Goal: Task Accomplishment & Management: Manage account settings

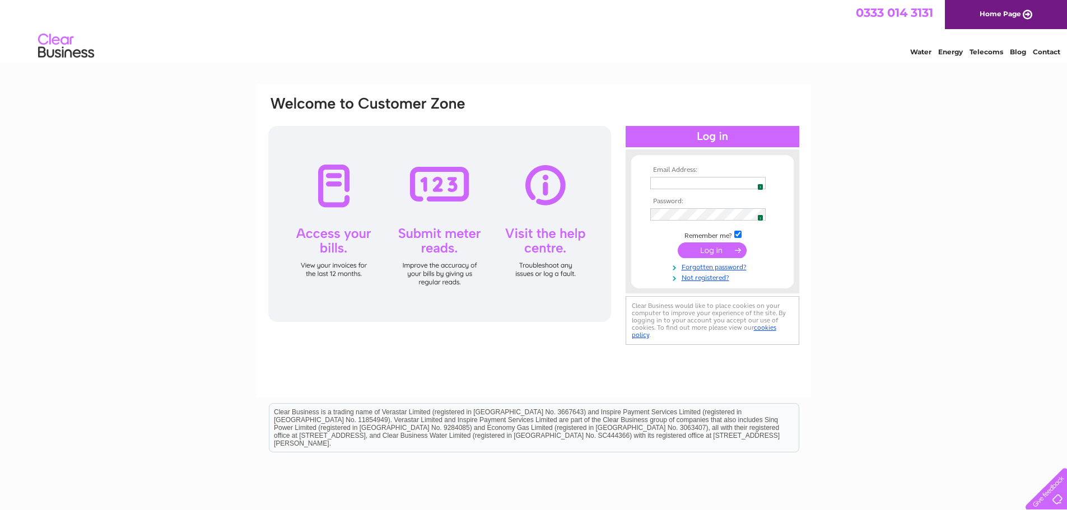
click at [731, 179] on input "text" at bounding box center [707, 183] width 115 height 12
type input "natasha@cloudaccountsco.co.uk"
click at [688, 255] on input "submit" at bounding box center [712, 250] width 69 height 16
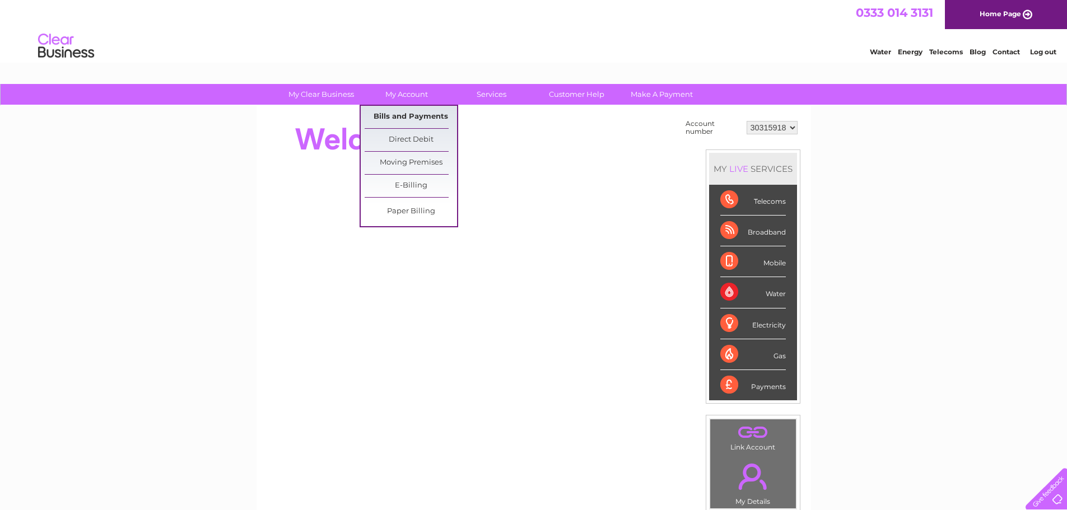
click at [431, 116] on link "Bills and Payments" at bounding box center [411, 117] width 92 height 22
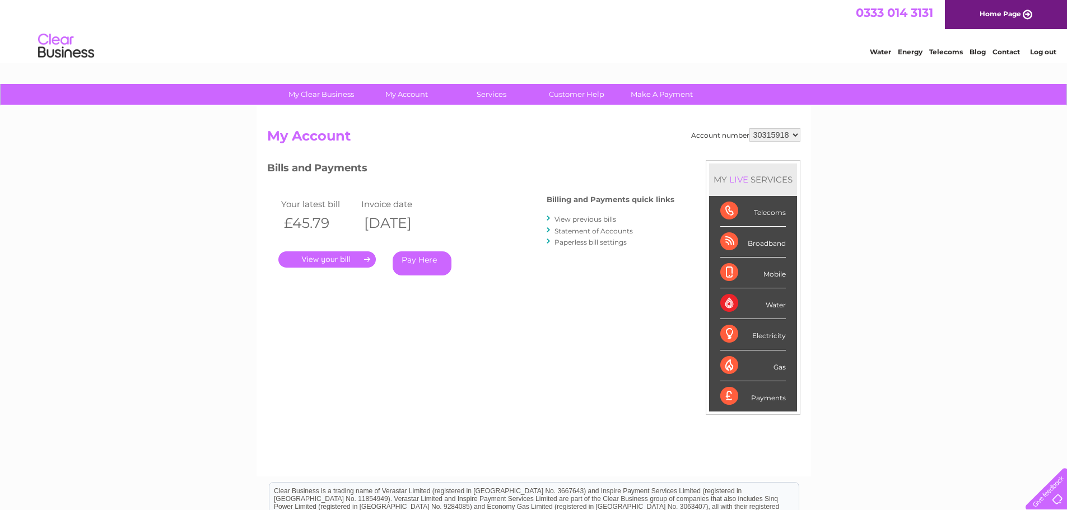
click at [362, 255] on link "." at bounding box center [326, 259] width 97 height 16
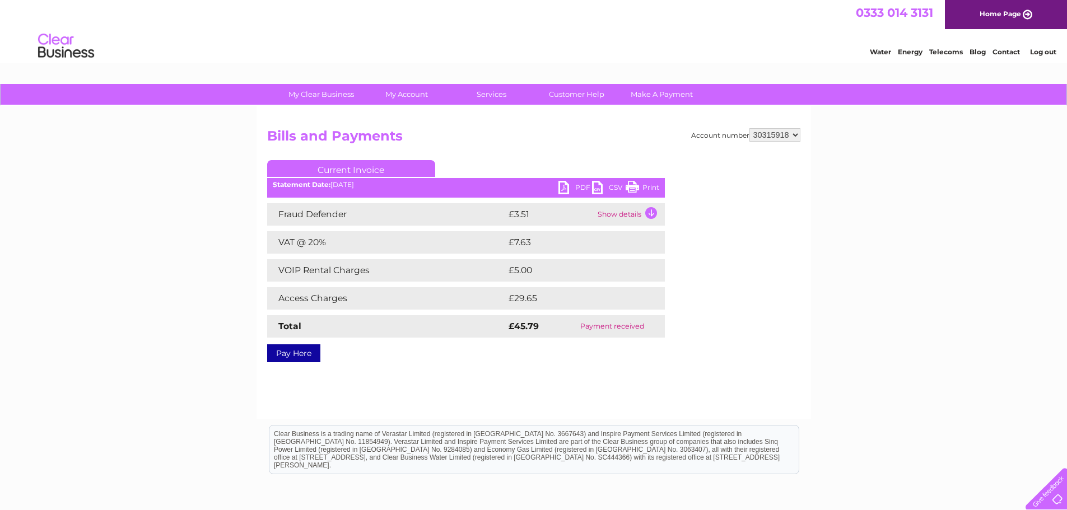
click at [578, 188] on link "PDF" at bounding box center [575, 189] width 34 height 16
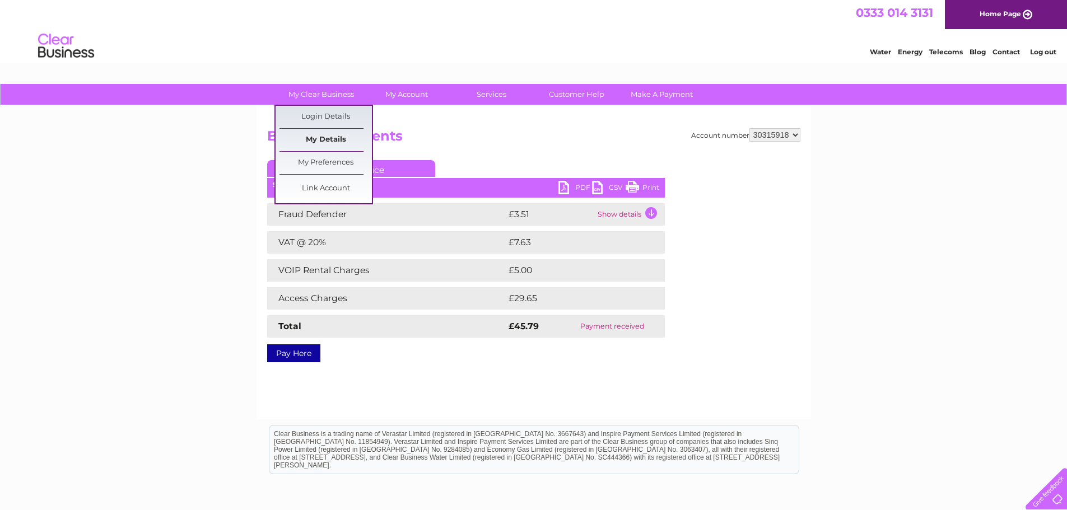
click at [338, 141] on link "My Details" at bounding box center [325, 140] width 92 height 22
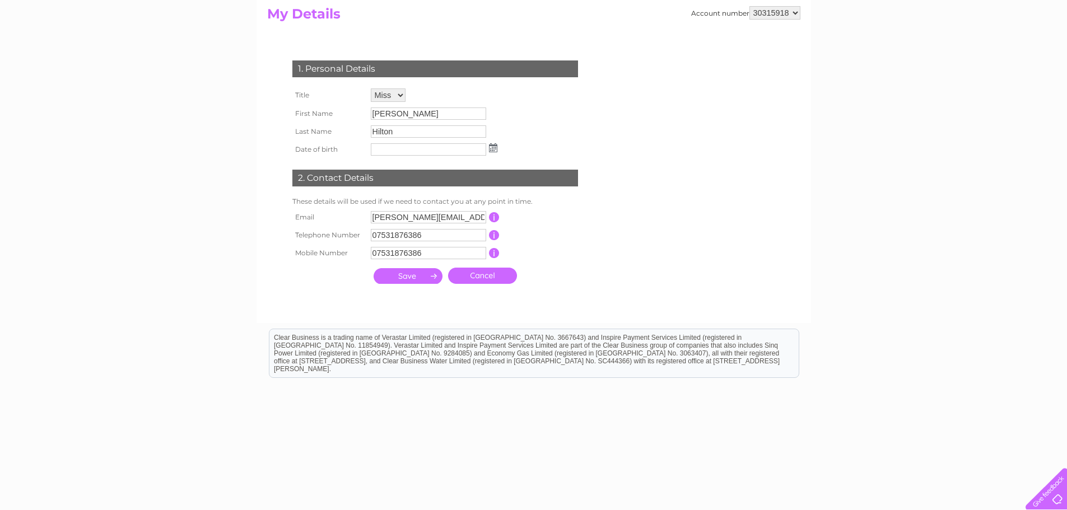
scroll to position [130, 0]
